Goal: Book appointment/travel/reservation

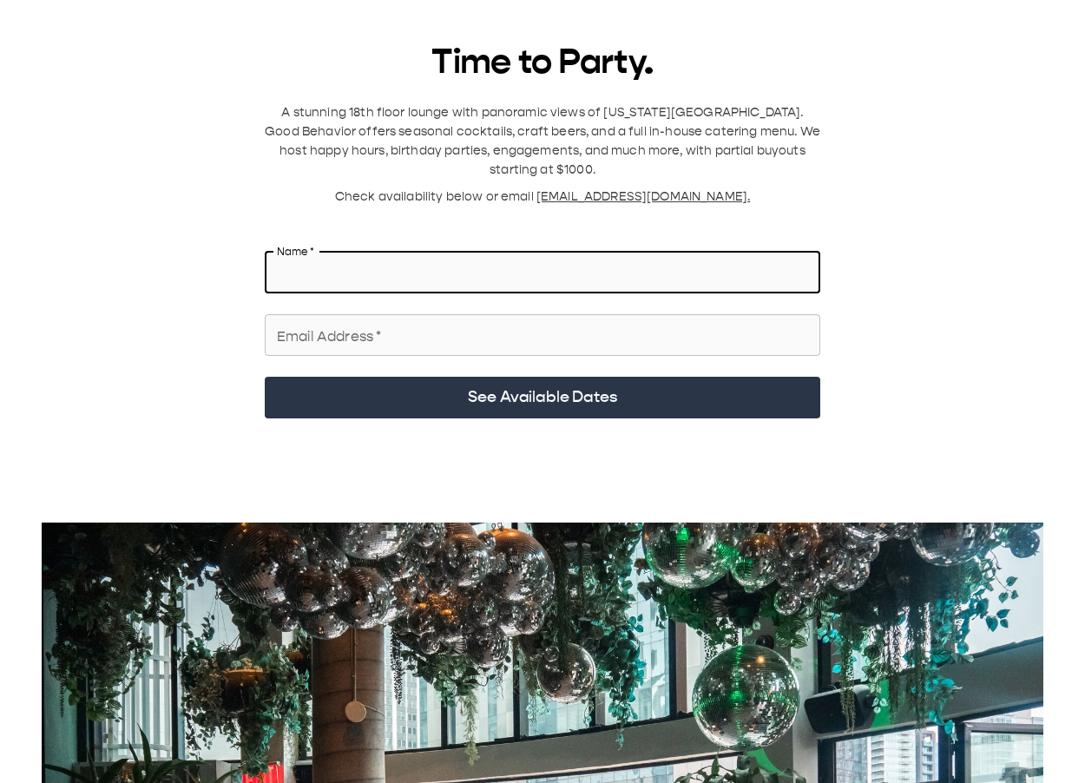
click at [357, 129] on input "Name   *" at bounding box center [542, 272] width 555 height 49
type input "******"
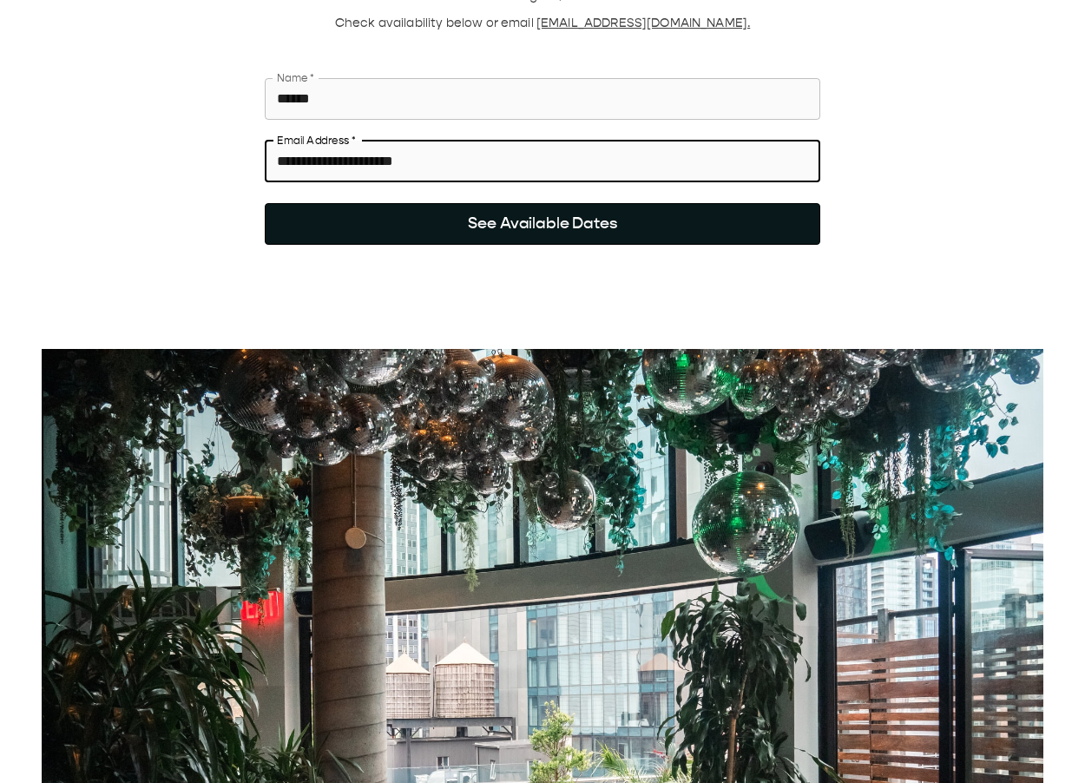
type input "**********"
click at [400, 129] on button "See Available Dates" at bounding box center [542, 224] width 555 height 42
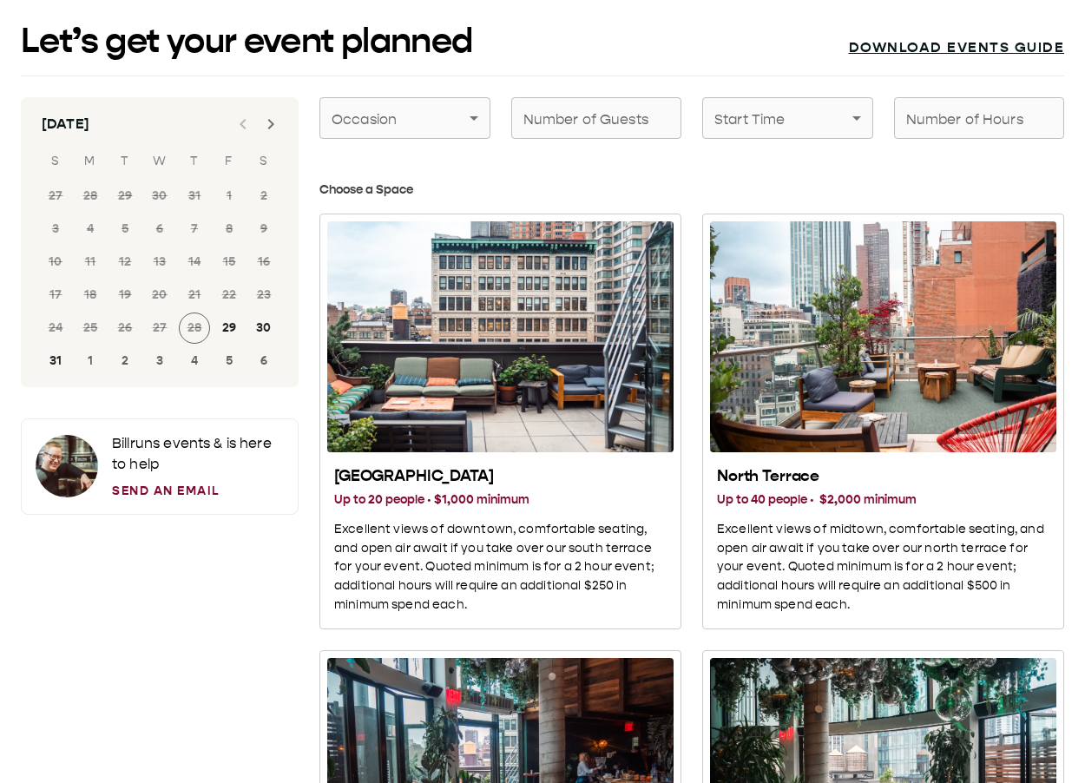
click at [927, 42] on link "Download events guide" at bounding box center [957, 47] width 216 height 17
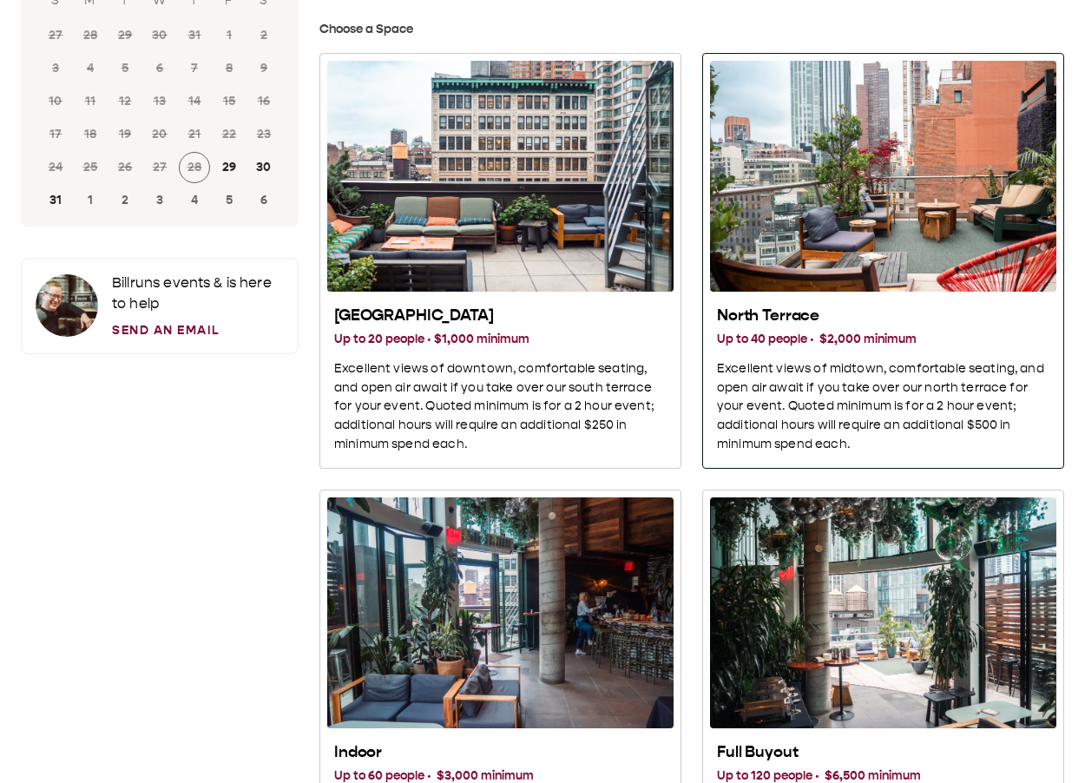
scroll to position [167, 0]
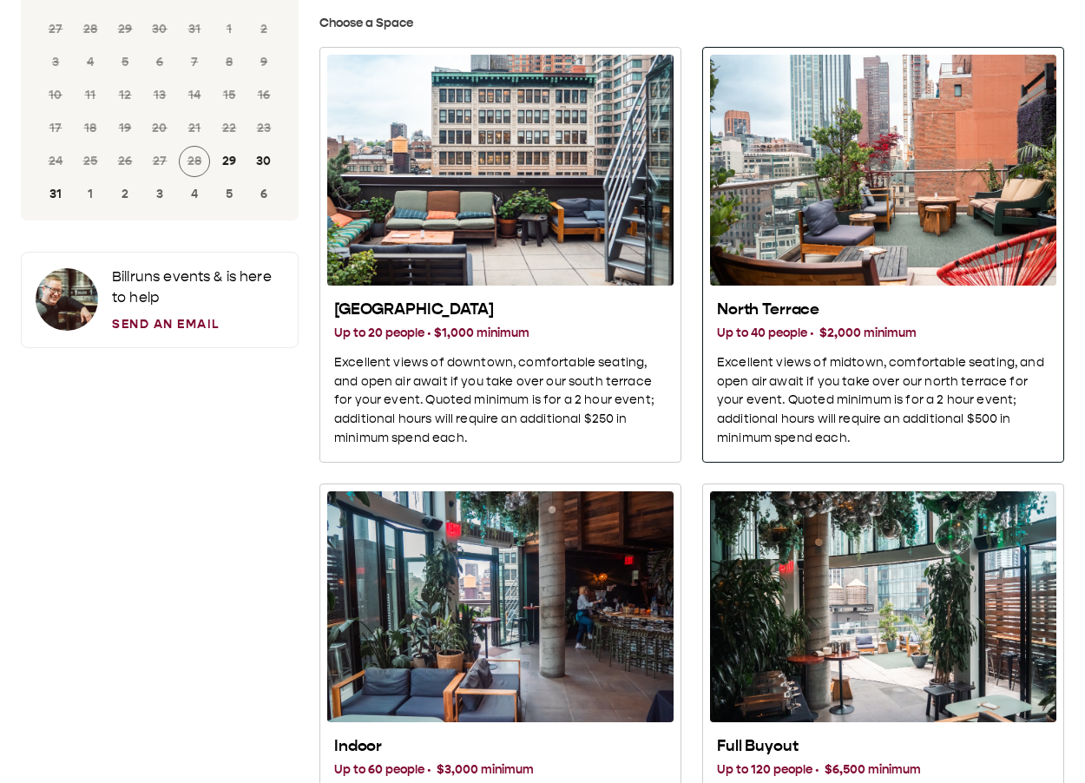
click at [792, 129] on div "North Terrace" at bounding box center [883, 170] width 346 height 231
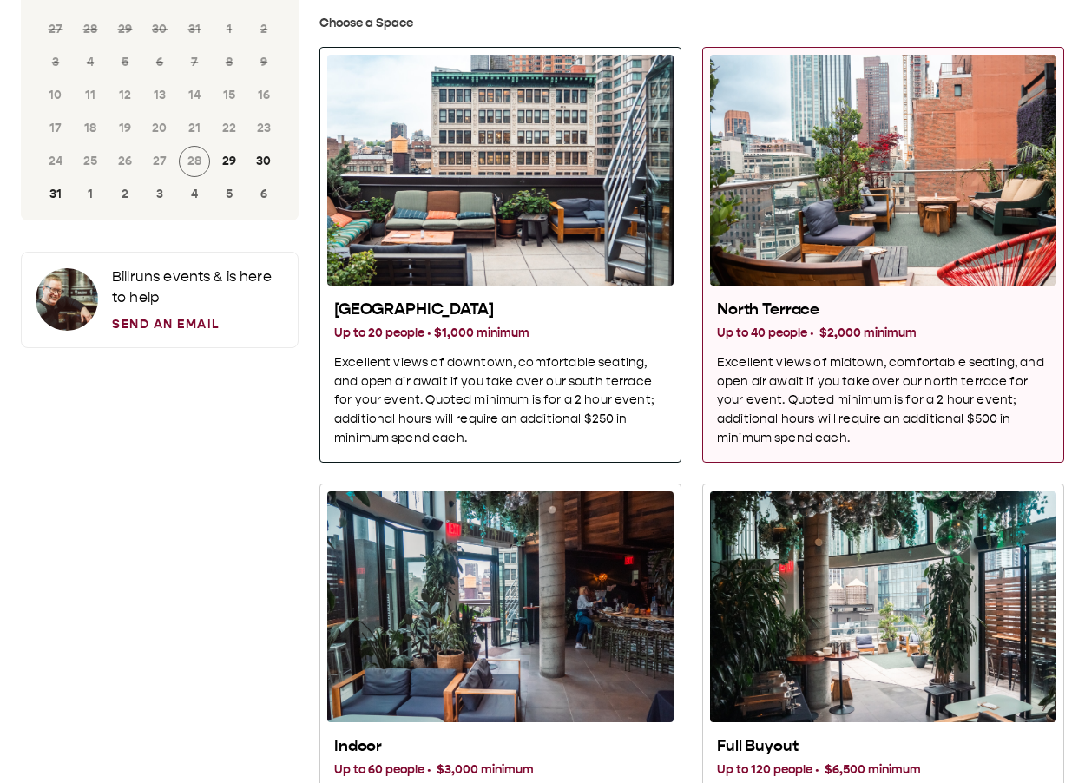
click at [541, 71] on div "South Terrace" at bounding box center [500, 170] width 346 height 231
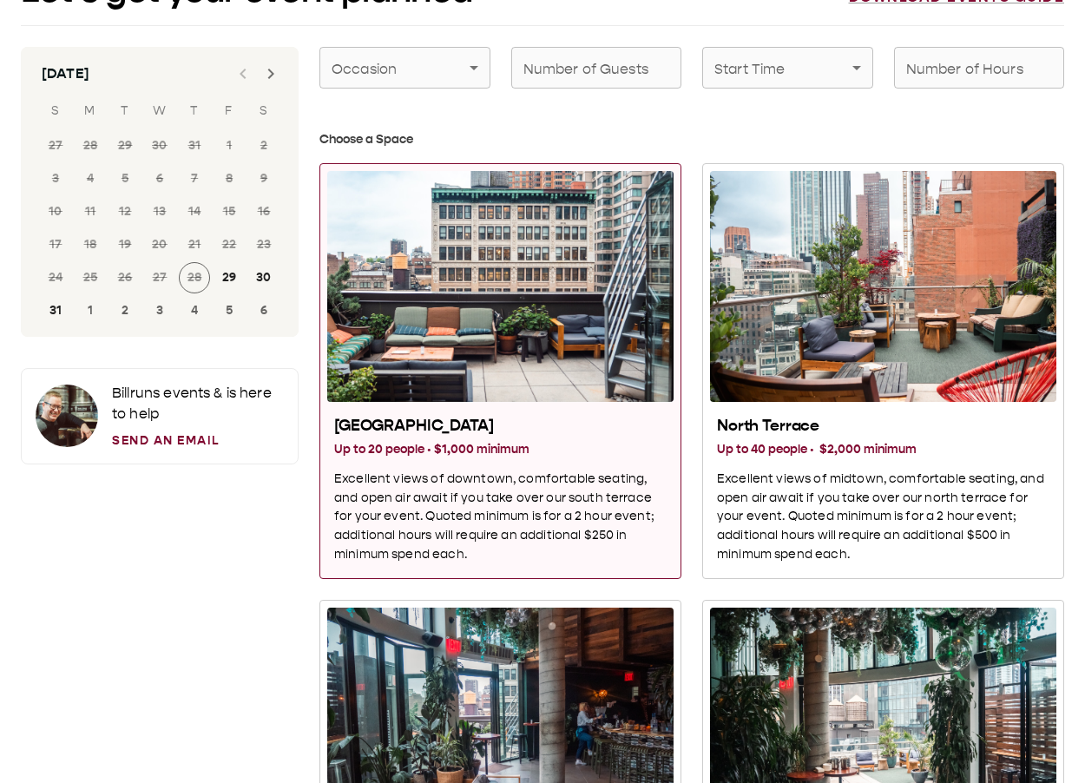
scroll to position [0, 0]
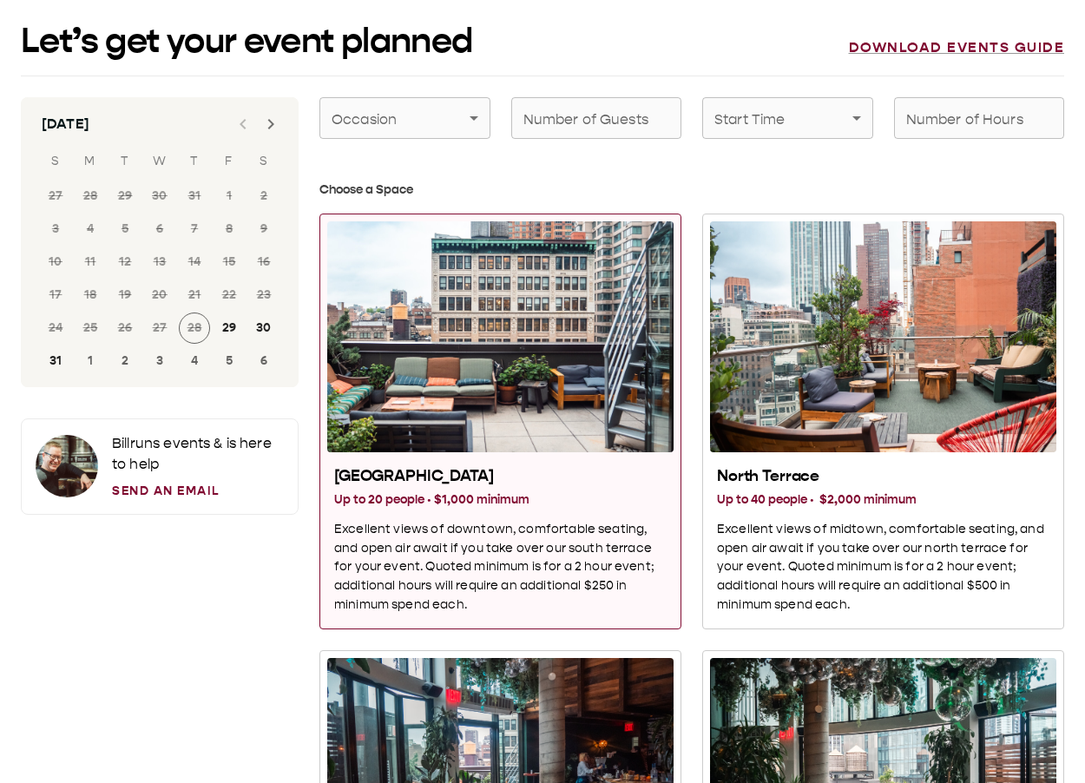
click at [269, 122] on icon "Next month" at bounding box center [270, 124] width 21 height 21
click at [161, 129] on button "1" at bounding box center [159, 196] width 31 height 31
click at [186, 129] on button "2" at bounding box center [194, 196] width 31 height 31
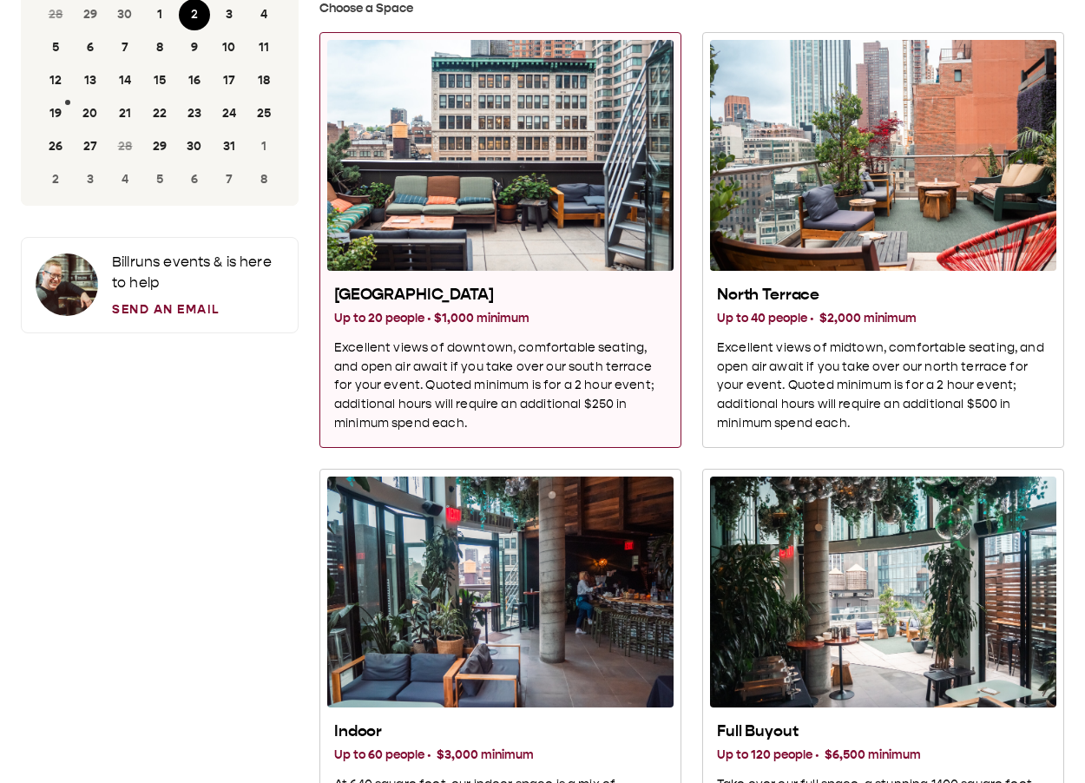
scroll to position [148, 0]
